Goal: Find specific page/section: Find specific page/section

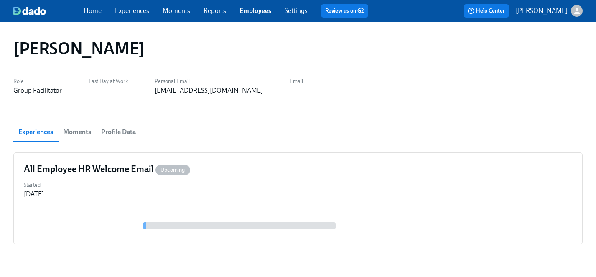
scroll to position [24, 0]
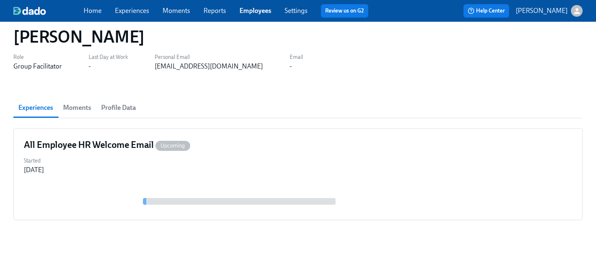
click at [137, 11] on link "Experiences" at bounding box center [132, 11] width 34 height 8
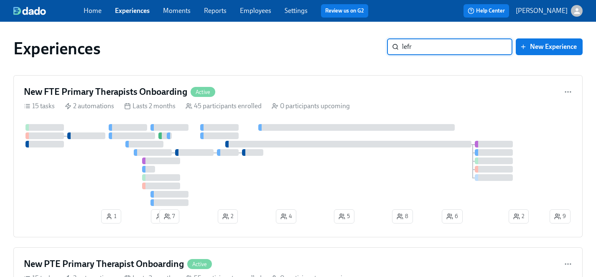
type input "lefry"
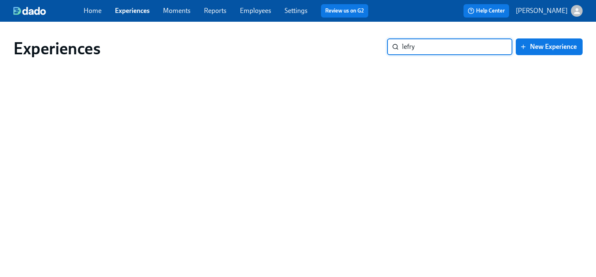
drag, startPoint x: 430, startPoint y: 46, endPoint x: 376, endPoint y: 46, distance: 54.3
click at [376, 46] on div "Experiences lefry ​ New Experience" at bounding box center [297, 48] width 569 height 20
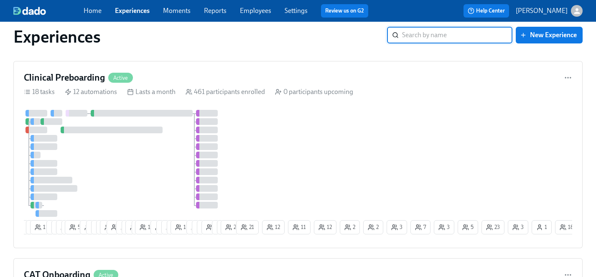
scroll to position [912, 0]
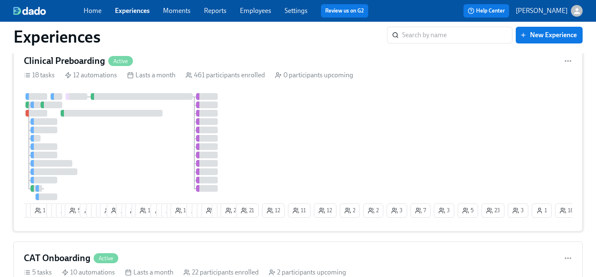
click at [142, 141] on div at bounding box center [129, 146] width 211 height 107
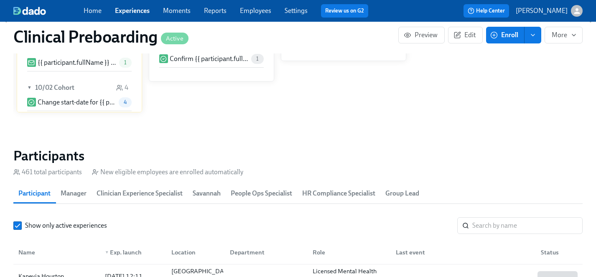
scroll to position [801, 0]
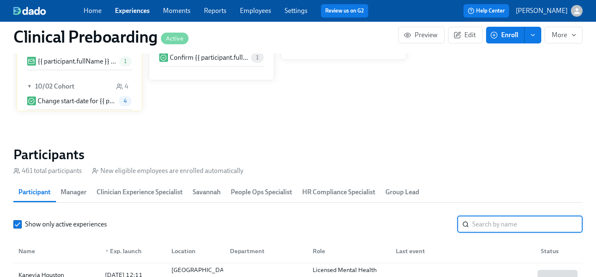
click at [499, 224] on input "search" at bounding box center [527, 224] width 110 height 17
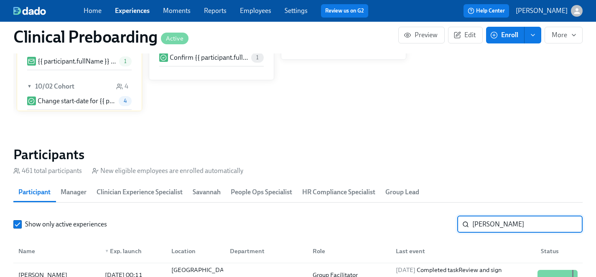
scroll to position [838, 0]
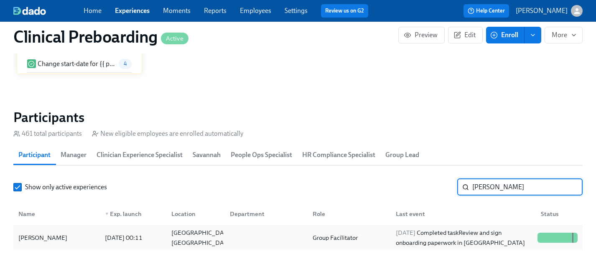
type input "[PERSON_NAME]"
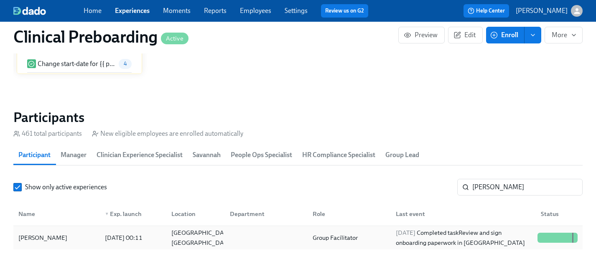
click at [31, 237] on div "[PERSON_NAME]" at bounding box center [43, 238] width 56 height 10
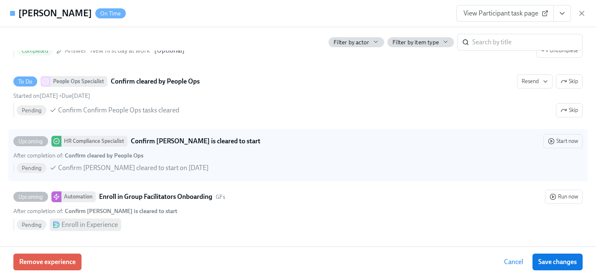
scroll to position [1640, 0]
